Goal: Transaction & Acquisition: Purchase product/service

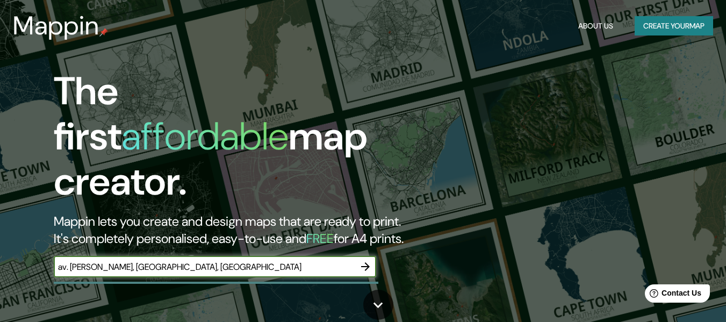
type input "av. jose matias manzanilla, ica, peru"
click at [372, 256] on button "button" at bounding box center [366, 267] width 22 height 22
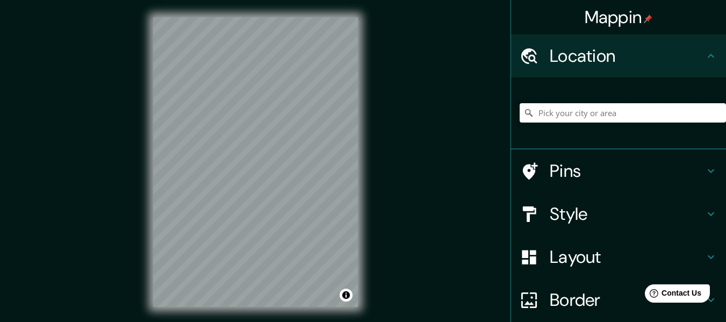
click at [566, 118] on input "Pick your city or area" at bounding box center [623, 112] width 206 height 19
click at [624, 65] on h4 "Location" at bounding box center [627, 56] width 155 height 22
click at [594, 110] on input "Pick your city or area" at bounding box center [623, 112] width 206 height 19
click at [547, 116] on input "Pick your city or area" at bounding box center [623, 112] width 206 height 19
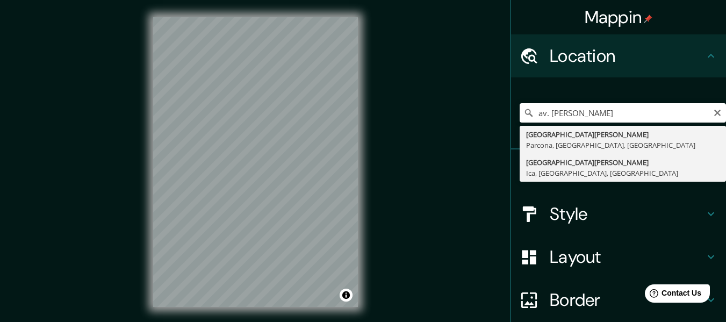
type input "Avenida José Matías Manzanilla, Ica, Departamento de Ica, Perú"
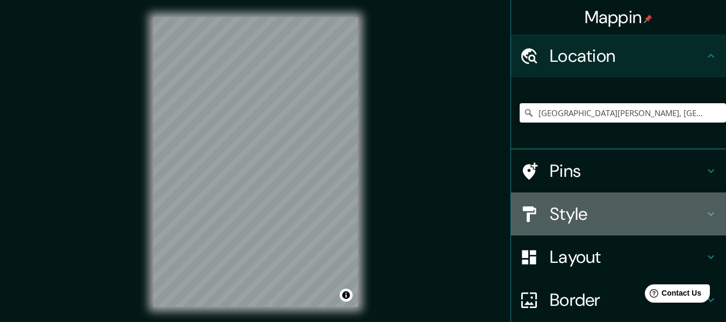
click at [626, 214] on h4 "Style" at bounding box center [627, 214] width 155 height 22
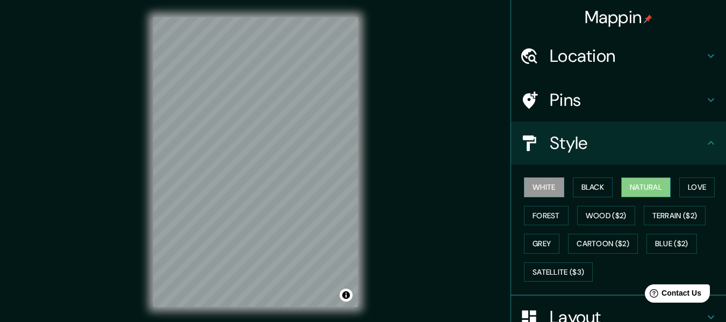
click at [649, 192] on button "Natural" at bounding box center [646, 187] width 49 height 20
click at [683, 187] on button "Love" at bounding box center [697, 187] width 35 height 20
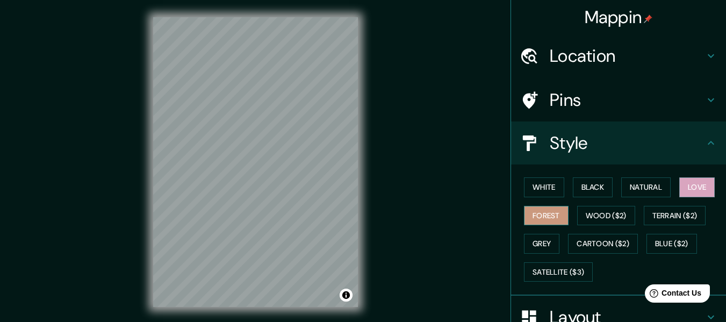
click at [524, 219] on button "Forest" at bounding box center [546, 216] width 45 height 20
click at [587, 219] on button "Wood ($2)" at bounding box center [607, 216] width 58 height 20
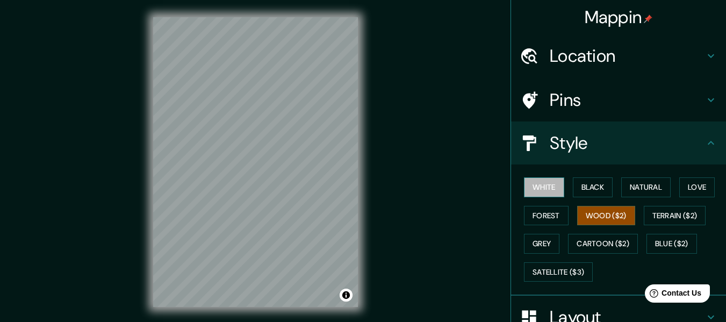
click at [539, 187] on button "White" at bounding box center [544, 187] width 40 height 20
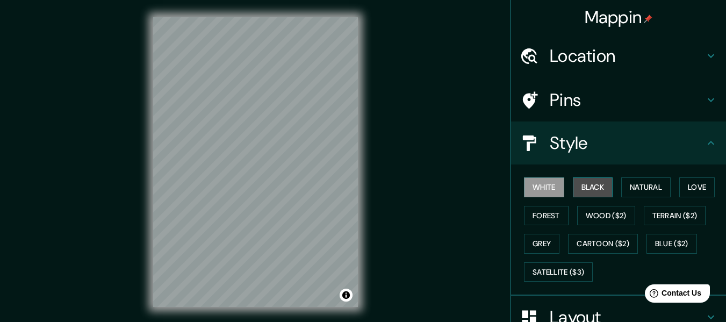
click at [604, 186] on button "Black" at bounding box center [593, 187] width 40 height 20
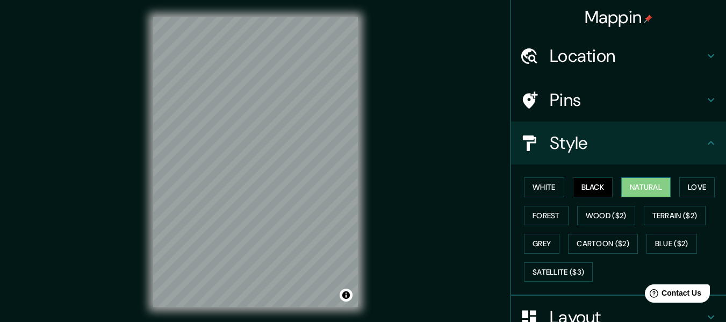
click at [650, 197] on button "Natural" at bounding box center [646, 187] width 49 height 20
click at [698, 187] on button "Love" at bounding box center [697, 187] width 35 height 20
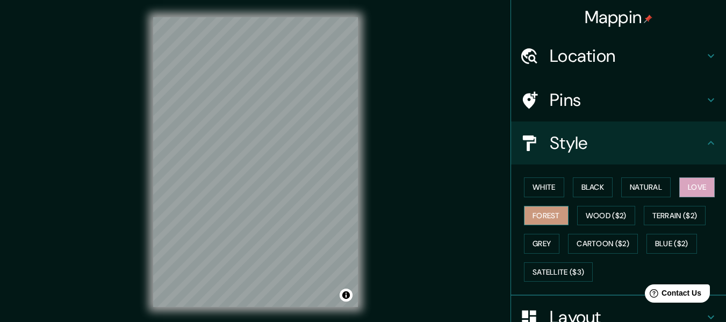
click at [553, 218] on button "Forest" at bounding box center [546, 216] width 45 height 20
click at [642, 187] on button "Natural" at bounding box center [646, 187] width 49 height 20
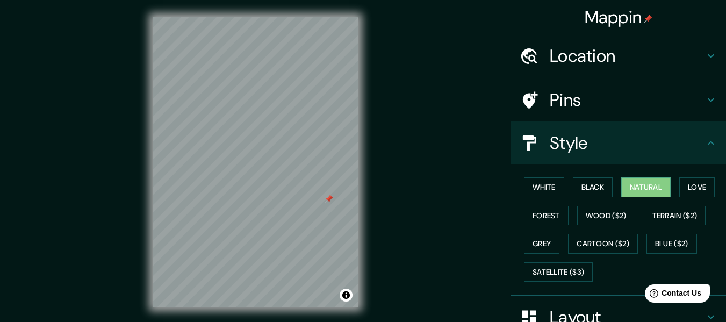
click at [326, 196] on div at bounding box center [329, 199] width 9 height 9
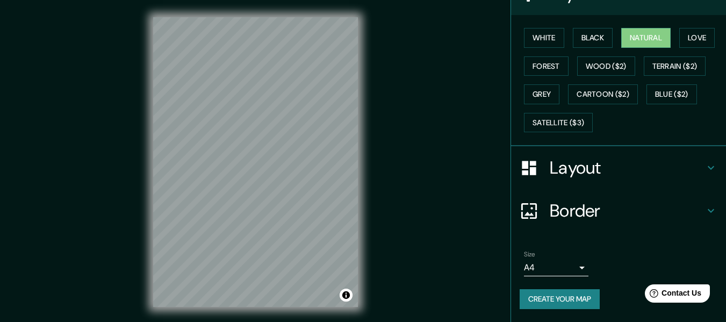
click at [558, 162] on h4 "Layout" at bounding box center [627, 168] width 155 height 22
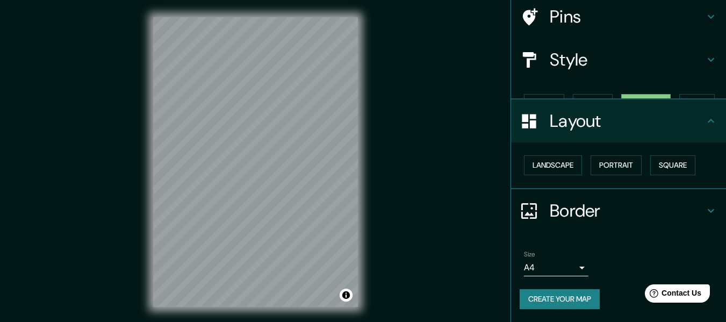
scroll to position [65, 0]
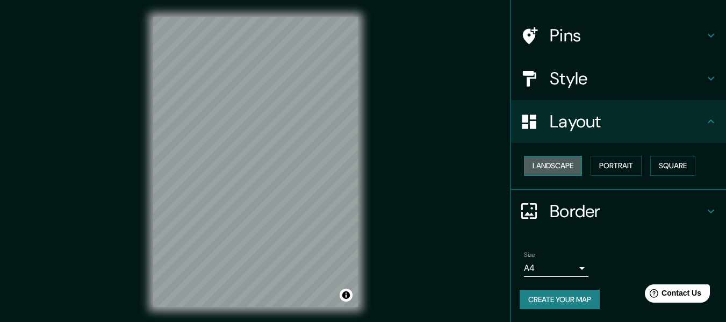
click at [546, 163] on button "Landscape" at bounding box center [553, 166] width 58 height 20
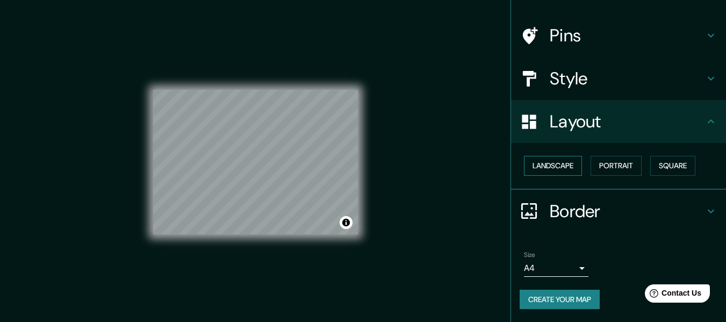
click at [546, 163] on button "Landscape" at bounding box center [553, 166] width 58 height 20
click at [600, 161] on button "Portrait" at bounding box center [616, 166] width 51 height 20
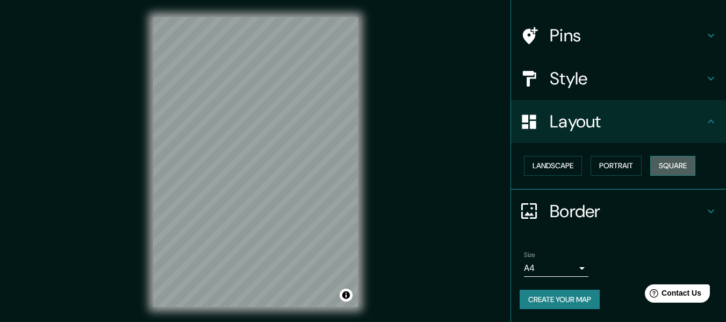
click at [655, 163] on button "Square" at bounding box center [673, 166] width 45 height 20
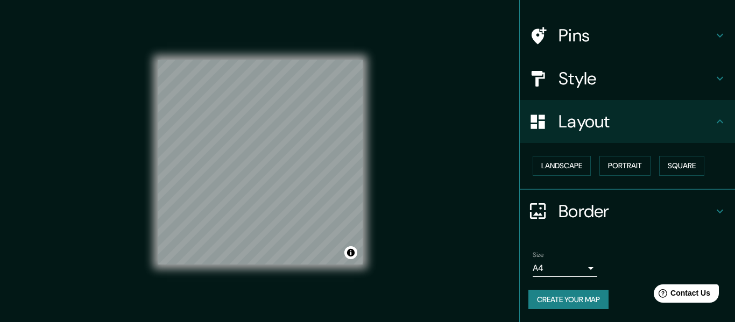
click at [575, 268] on body "Mappin Location Avenida José Matías Manzanilla, Ica, Departamento de Ica, Perú …" at bounding box center [367, 161] width 735 height 322
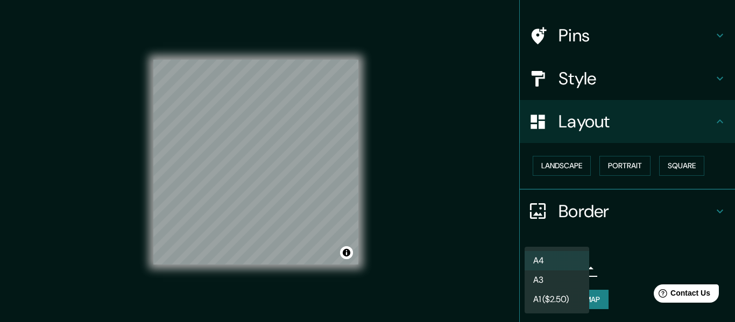
click at [558, 281] on li "A3" at bounding box center [556, 279] width 65 height 19
type input "a4"
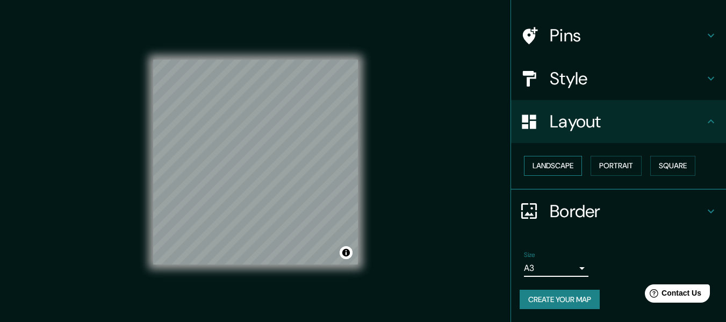
click at [546, 164] on button "Landscape" at bounding box center [553, 166] width 58 height 20
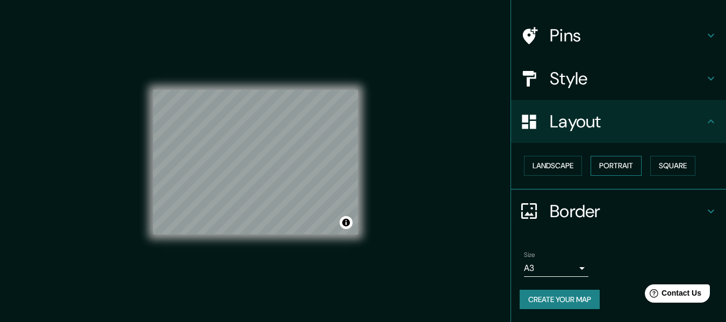
click at [591, 170] on button "Portrait" at bounding box center [616, 166] width 51 height 20
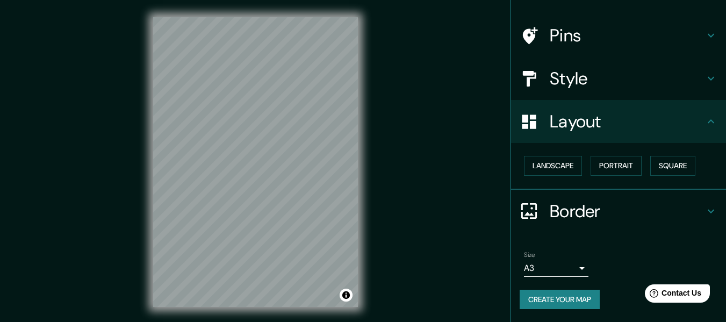
click at [642, 168] on div "Landscape Portrait Square" at bounding box center [623, 166] width 206 height 29
click at [651, 169] on button "Square" at bounding box center [673, 166] width 45 height 20
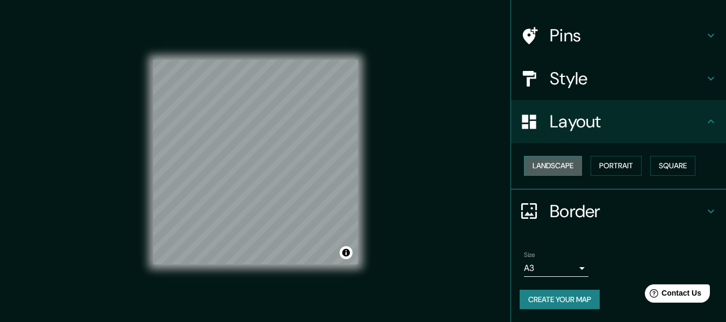
click at [530, 165] on button "Landscape" at bounding box center [553, 166] width 58 height 20
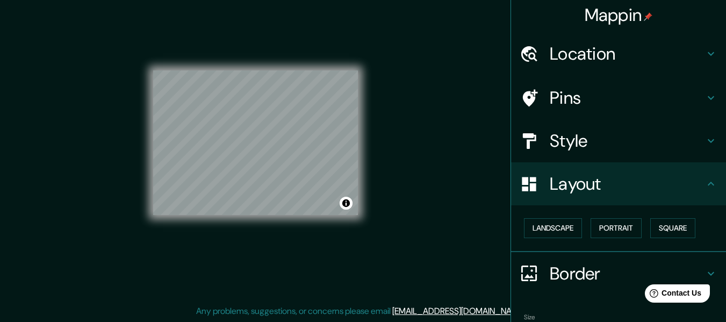
scroll to position [0, 0]
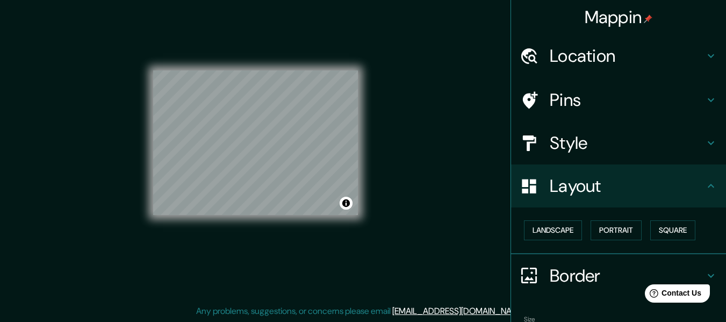
click at [583, 148] on h4 "Style" at bounding box center [627, 143] width 155 height 22
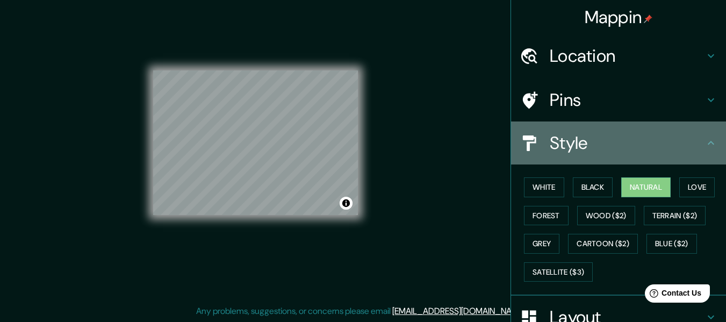
click at [583, 148] on h4 "Style" at bounding box center [627, 143] width 155 height 22
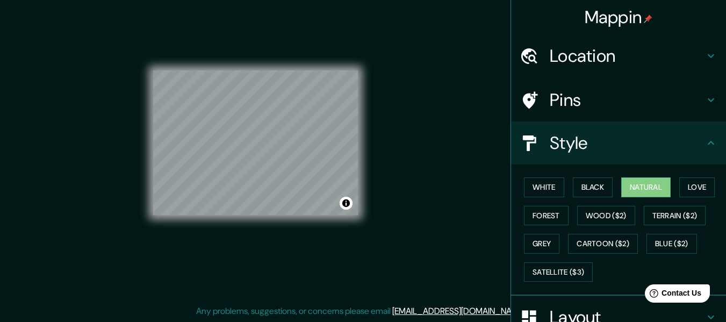
click at [585, 102] on h4 "Pins" at bounding box center [627, 100] width 155 height 22
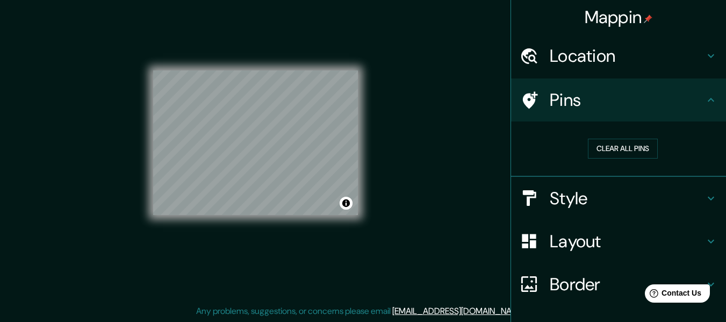
click at [585, 102] on h4 "Pins" at bounding box center [627, 100] width 155 height 22
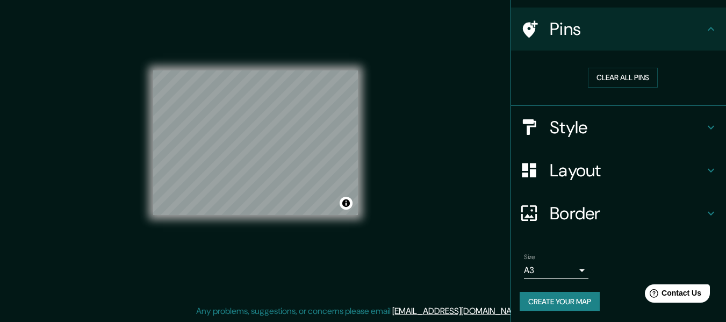
scroll to position [73, 0]
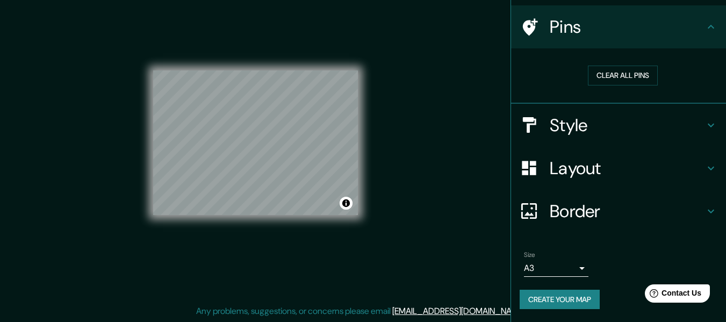
click at [568, 267] on body "Mappin Location Avenida José Matías Manzanilla, Ica, Departamento de Ica, Perú …" at bounding box center [363, 142] width 726 height 322
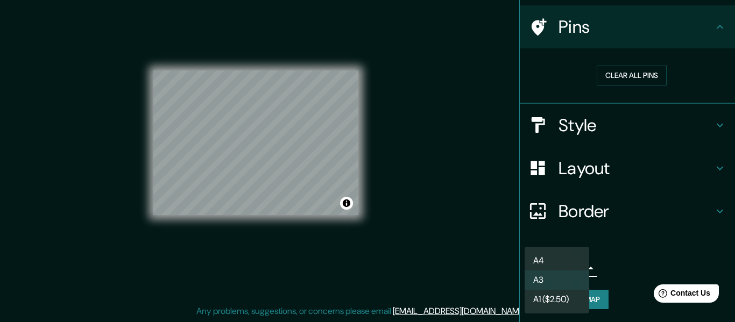
click at [621, 265] on div at bounding box center [367, 161] width 735 height 322
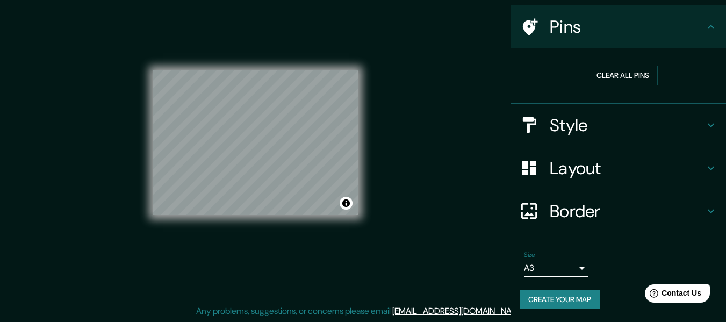
click at [582, 294] on button "Create your map" at bounding box center [560, 300] width 80 height 20
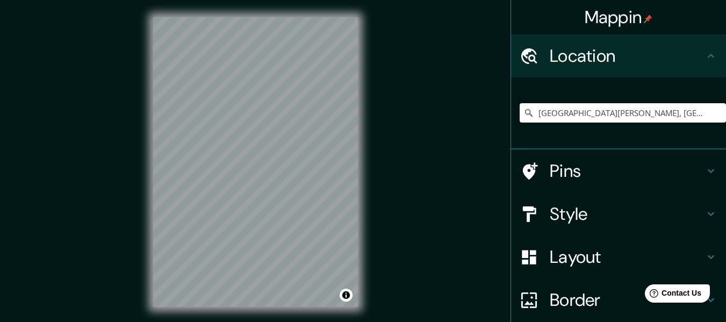
click at [696, 113] on input "[GEOGRAPHIC_DATA][PERSON_NAME], [GEOGRAPHIC_DATA], [GEOGRAPHIC_DATA], [GEOGRAPH…" at bounding box center [623, 112] width 206 height 19
click at [590, 117] on input "[GEOGRAPHIC_DATA][PERSON_NAME], [GEOGRAPHIC_DATA], [GEOGRAPHIC_DATA], [GEOGRAPH…" at bounding box center [623, 112] width 206 height 19
click at [666, 114] on input "[GEOGRAPHIC_DATA][PERSON_NAME], [GEOGRAPHIC_DATA], [GEOGRAPHIC_DATA], [GEOGRAPH…" at bounding box center [623, 112] width 206 height 19
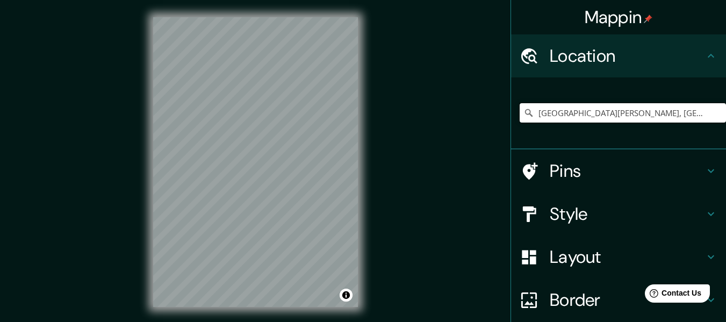
click at [703, 110] on input "[GEOGRAPHIC_DATA][PERSON_NAME], [GEOGRAPHIC_DATA], [GEOGRAPHIC_DATA], [GEOGRAPH…" at bounding box center [623, 112] width 206 height 19
click at [703, 110] on input "Avenida José Matías Manzanilla, Ica, Departamento de Ica, Perú" at bounding box center [623, 112] width 206 height 19
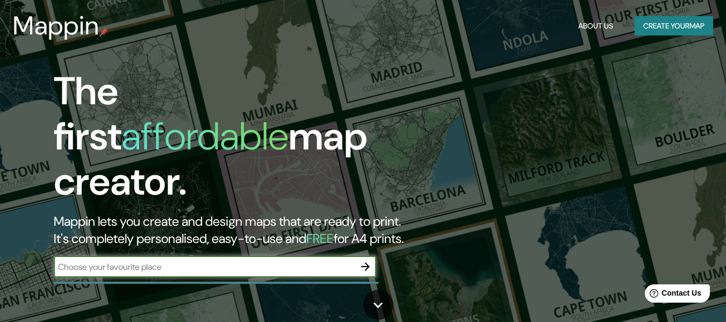
click at [193, 261] on input "text" at bounding box center [204, 267] width 301 height 12
type input "av. jose matias manzanilla, ica, peru"
click at [358, 256] on button "button" at bounding box center [366, 267] width 22 height 22
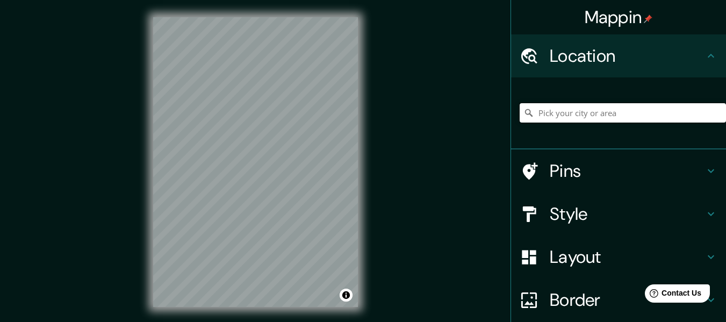
click at [547, 111] on input "Pick your city or area" at bounding box center [623, 112] width 206 height 19
drag, startPoint x: 547, startPoint y: 111, endPoint x: 538, endPoint y: 110, distance: 8.6
click at [538, 110] on input "Pick your city or area" at bounding box center [623, 112] width 206 height 19
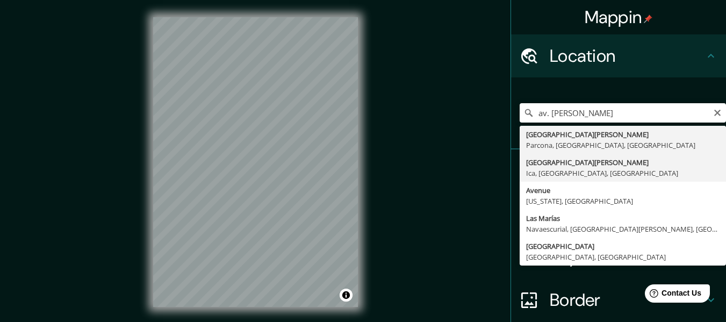
type input "Avenida José Matías Manzanilla, Ica, Departamento de Ica, Perú"
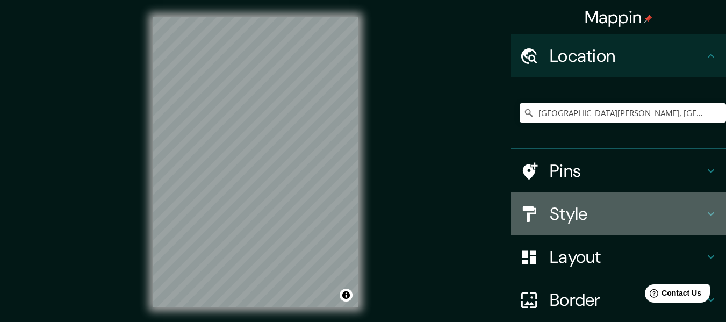
click at [562, 209] on h4 "Style" at bounding box center [627, 214] width 155 height 22
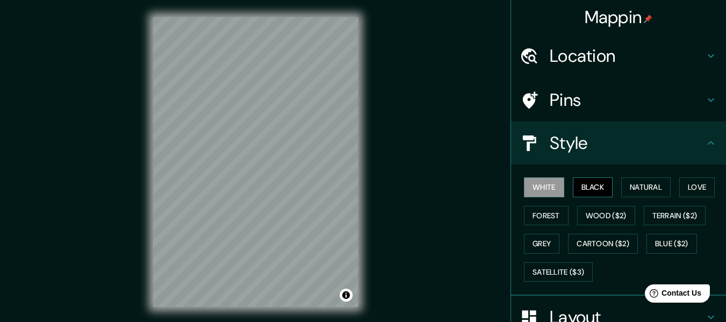
click at [573, 189] on button "Black" at bounding box center [593, 187] width 40 height 20
click at [624, 189] on button "Natural" at bounding box center [646, 187] width 49 height 20
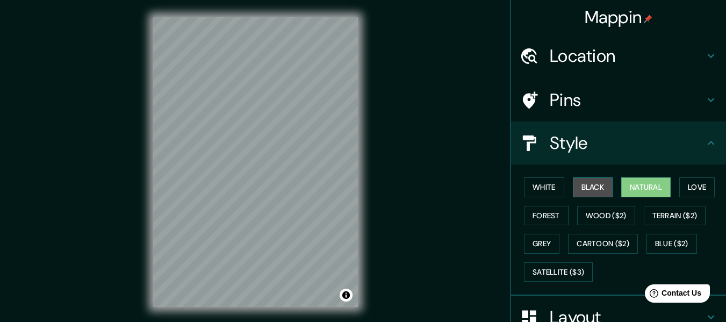
click at [596, 180] on button "Black" at bounding box center [593, 187] width 40 height 20
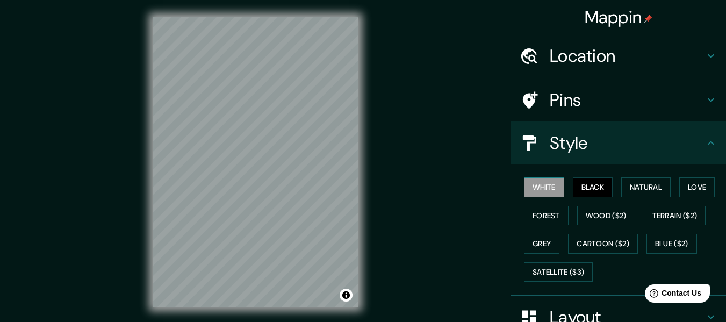
click at [524, 188] on button "White" at bounding box center [544, 187] width 40 height 20
click at [578, 189] on button "Black" at bounding box center [593, 187] width 40 height 20
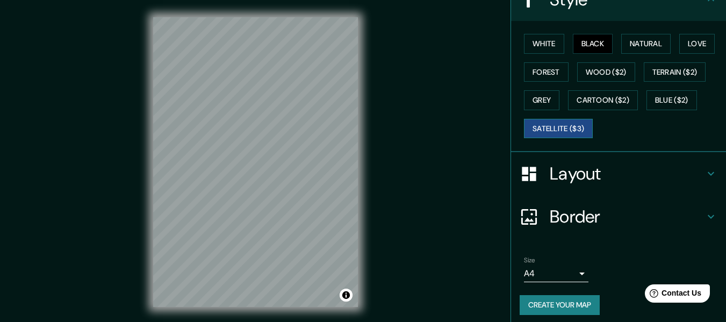
scroll to position [149, 0]
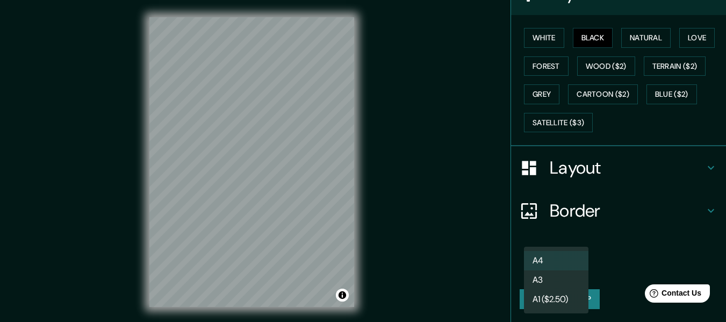
click at [570, 270] on body "Mappin Location Avenida José Matías Manzanilla, Ica, Departamento de Ica, Perú …" at bounding box center [363, 161] width 726 height 322
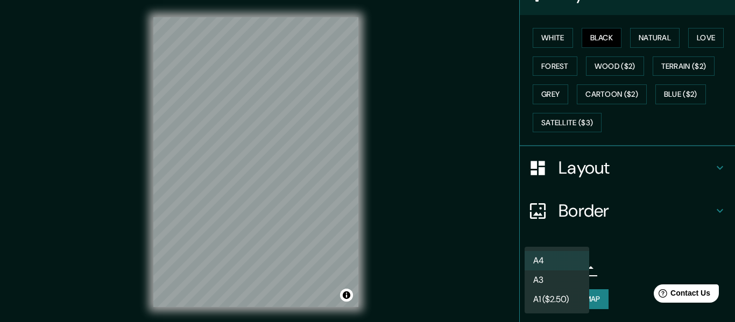
click at [636, 167] on div at bounding box center [367, 161] width 735 height 322
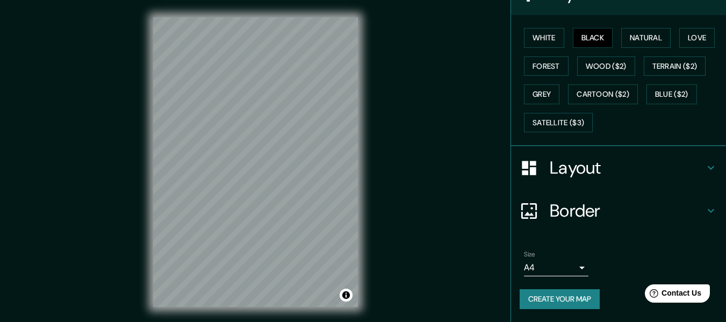
click at [568, 279] on div "Size A4 single" at bounding box center [619, 263] width 198 height 34
click at [568, 270] on body "Mappin Location Avenida José Matías Manzanilla, Ica, Departamento de Ica, Perú …" at bounding box center [363, 161] width 726 height 322
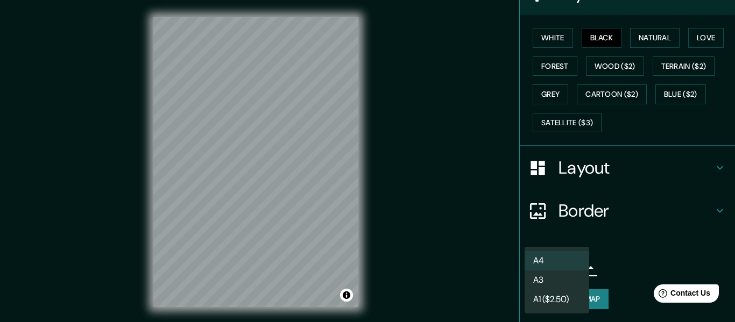
click at [550, 277] on li "A3" at bounding box center [556, 279] width 65 height 19
type input "a4"
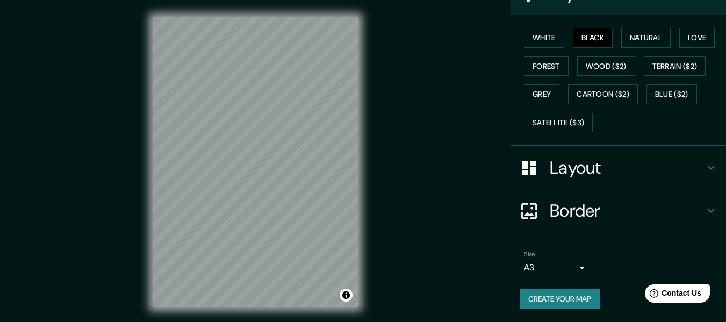
click at [623, 251] on div "Size A3 a4" at bounding box center [619, 263] width 198 height 34
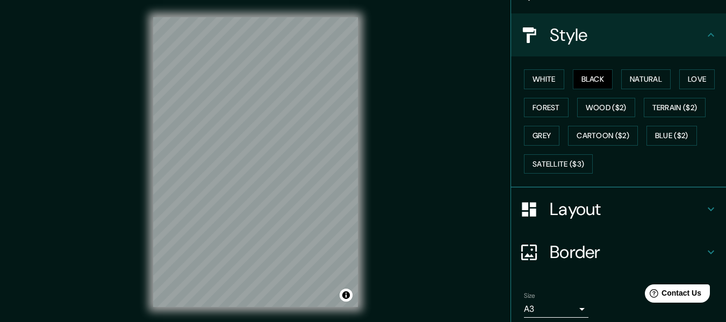
scroll to position [0, 0]
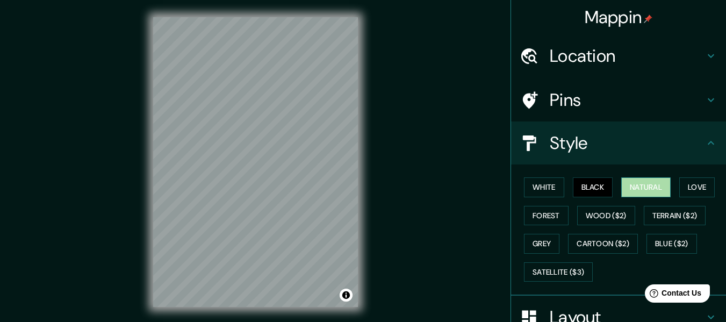
click at [630, 187] on button "Natural" at bounding box center [646, 187] width 49 height 20
click at [586, 188] on button "Black" at bounding box center [593, 187] width 40 height 20
click at [529, 193] on button "White" at bounding box center [544, 187] width 40 height 20
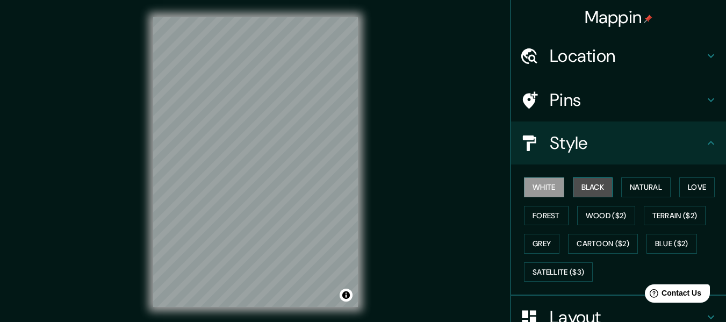
click at [577, 189] on button "Black" at bounding box center [593, 187] width 40 height 20
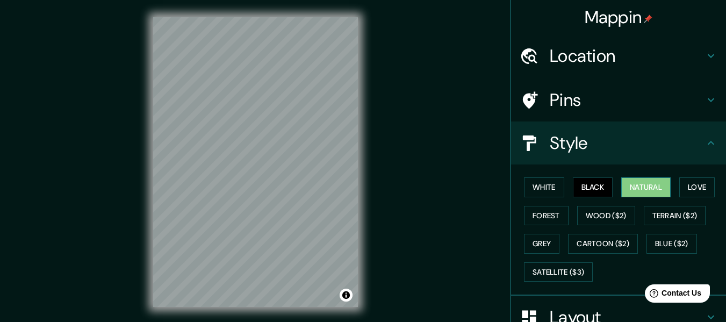
click at [631, 185] on button "Natural" at bounding box center [646, 187] width 49 height 20
click at [686, 182] on button "Love" at bounding box center [697, 187] width 35 height 20
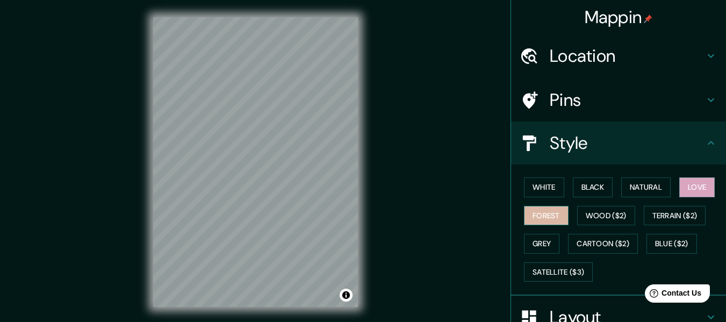
click at [537, 221] on button "Forest" at bounding box center [546, 216] width 45 height 20
click at [586, 188] on button "Black" at bounding box center [593, 187] width 40 height 20
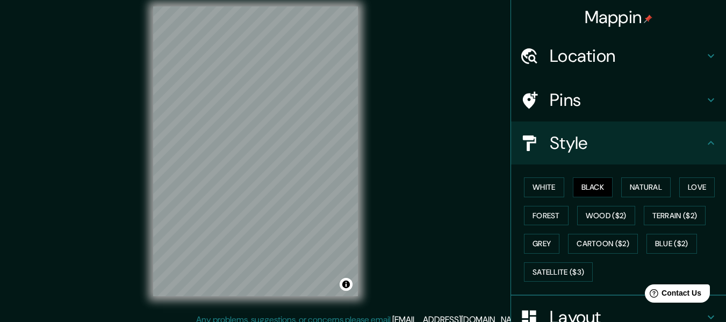
scroll to position [19, 0]
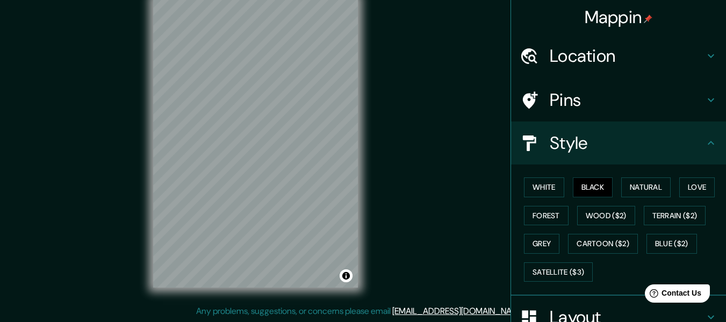
click at [601, 59] on h4 "Location" at bounding box center [627, 56] width 155 height 22
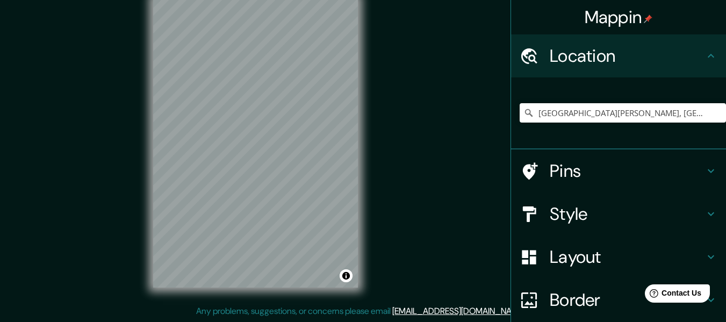
click at [600, 59] on h4 "Location" at bounding box center [627, 56] width 155 height 22
click at [551, 174] on h4 "Pins" at bounding box center [627, 171] width 155 height 22
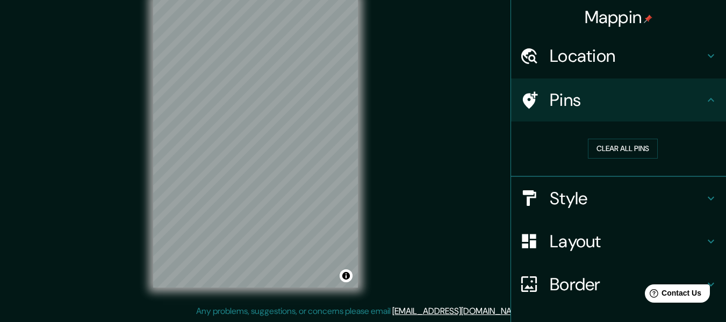
click at [589, 98] on h4 "Pins" at bounding box center [627, 100] width 155 height 22
drag, startPoint x: 312, startPoint y: 127, endPoint x: 306, endPoint y: 133, distance: 8.4
click at [306, 133] on div at bounding box center [307, 130] width 9 height 9
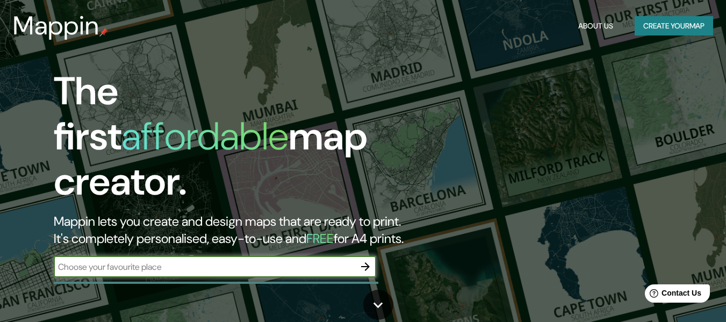
click at [277, 261] on input "text" at bounding box center [204, 267] width 301 height 12
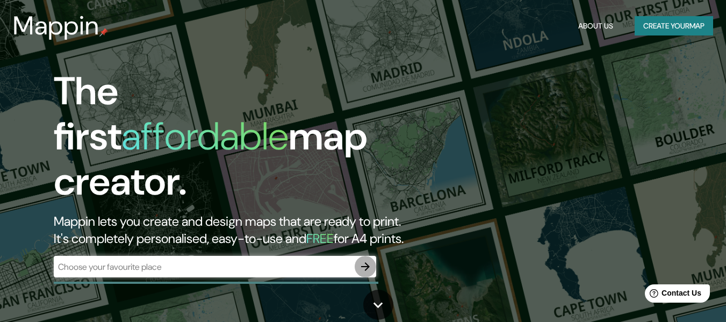
click at [368, 262] on icon "button" at bounding box center [365, 266] width 9 height 9
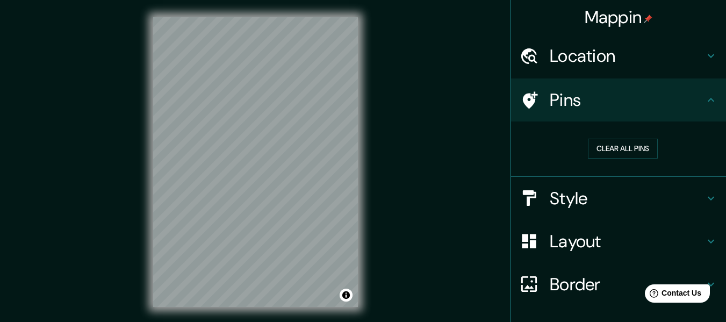
click at [613, 65] on h4 "Location" at bounding box center [627, 56] width 155 height 22
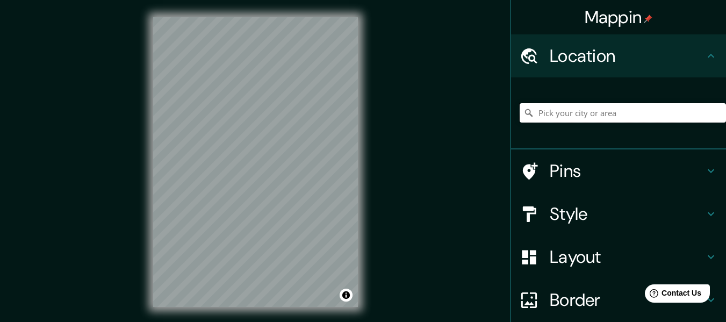
click at [581, 112] on input "Pick your city or area" at bounding box center [623, 112] width 206 height 19
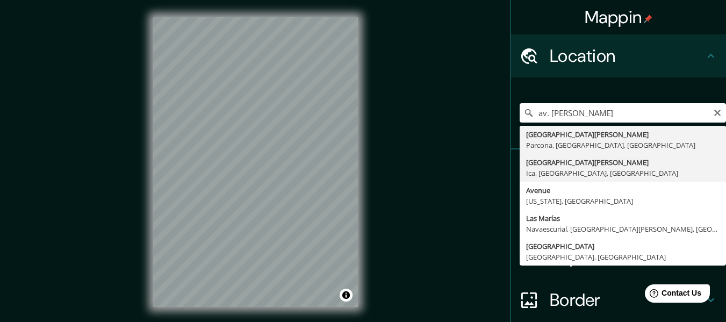
type input "Avenida José Matías Manzanilla, Ica, Departamento de Ica, Perú"
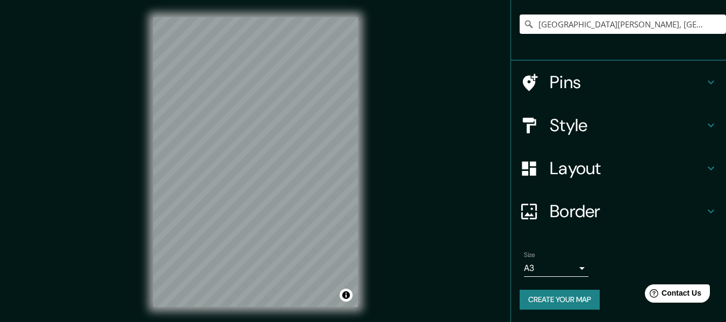
scroll to position [89, 0]
click at [572, 296] on button "Create your map" at bounding box center [560, 299] width 80 height 20
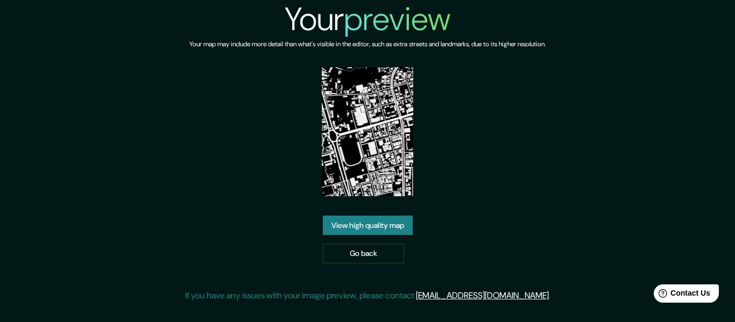
click at [401, 150] on img at bounding box center [367, 131] width 91 height 129
click at [396, 217] on link "View high quality map" at bounding box center [368, 226] width 90 height 20
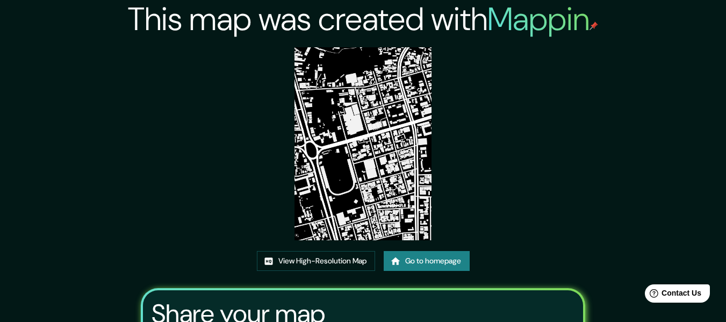
click at [360, 185] on img at bounding box center [363, 143] width 137 height 193
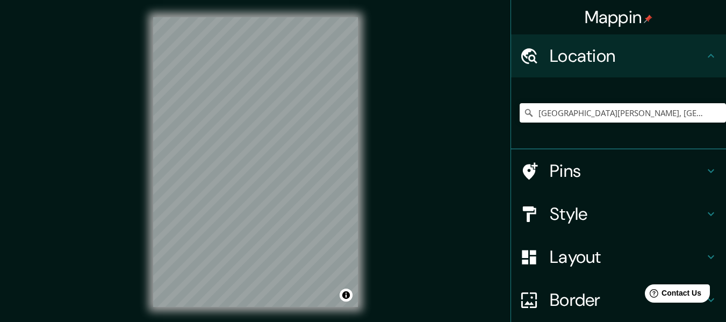
click at [672, 124] on div "[GEOGRAPHIC_DATA][PERSON_NAME], [GEOGRAPHIC_DATA], [GEOGRAPHIC_DATA], [GEOGRAPH…" at bounding box center [623, 113] width 206 height 54
click at [675, 118] on input "[GEOGRAPHIC_DATA][PERSON_NAME], [GEOGRAPHIC_DATA], [GEOGRAPHIC_DATA], [GEOGRAPH…" at bounding box center [623, 112] width 206 height 19
type input "[GEOGRAPHIC_DATA][PERSON_NAME], [GEOGRAPHIC_DATA], D}epartamento de [GEOGRAPHIC…"
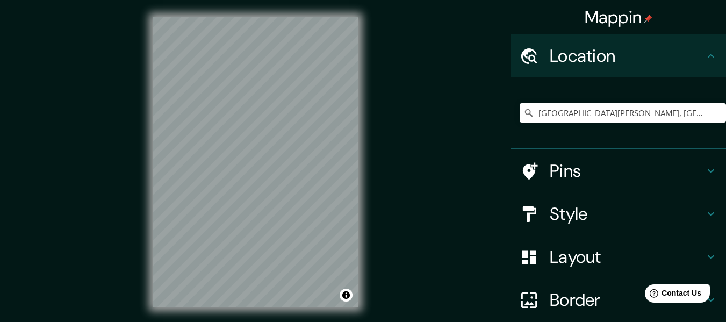
click at [524, 112] on icon at bounding box center [529, 113] width 11 height 11
click at [528, 112] on input "[GEOGRAPHIC_DATA][PERSON_NAME], [GEOGRAPHIC_DATA], D}epartamento de [GEOGRAPHIC…" at bounding box center [623, 112] width 206 height 19
click at [606, 103] on div at bounding box center [623, 113] width 206 height 54
click at [606, 112] on input "Pick your city or area" at bounding box center [623, 112] width 206 height 19
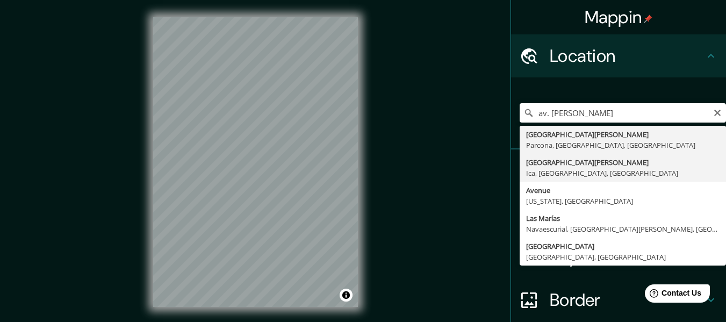
type input "Avenida José Matías Manzanilla, Ica, Departamento de Ica, Perú"
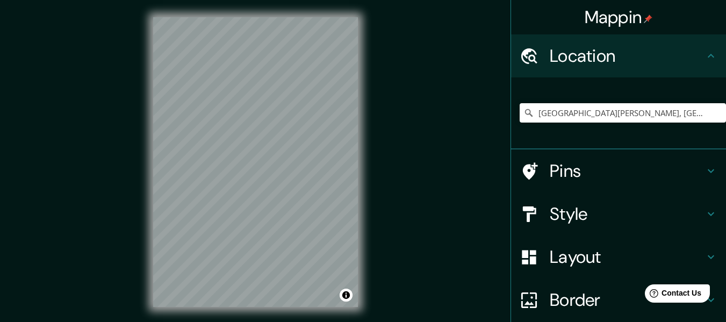
click at [578, 217] on h4 "Style" at bounding box center [627, 214] width 155 height 22
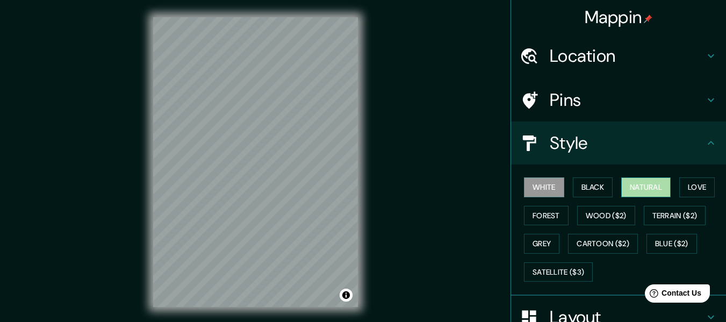
click at [622, 181] on button "Natural" at bounding box center [646, 187] width 49 height 20
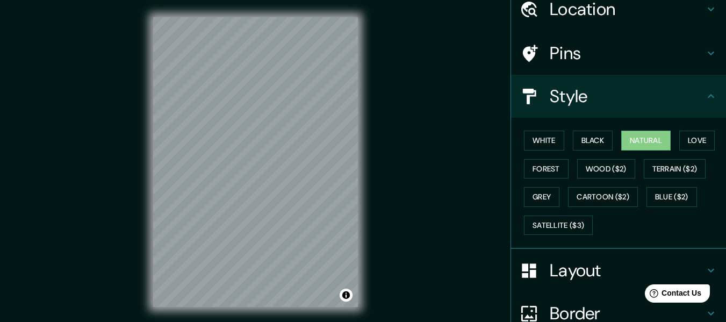
scroll to position [149, 0]
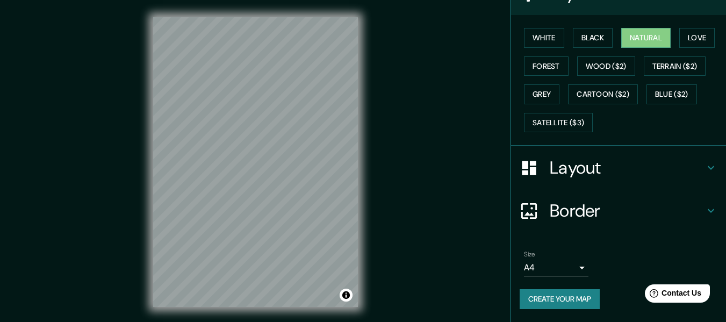
click at [560, 305] on button "Create your map" at bounding box center [560, 299] width 80 height 20
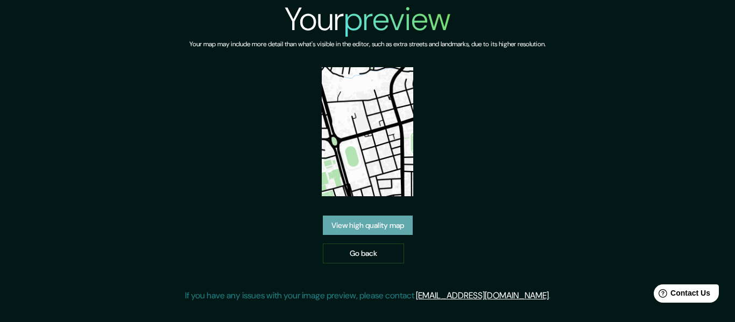
click at [376, 221] on link "View high quality map" at bounding box center [368, 226] width 90 height 20
